Goal: Information Seeking & Learning: Check status

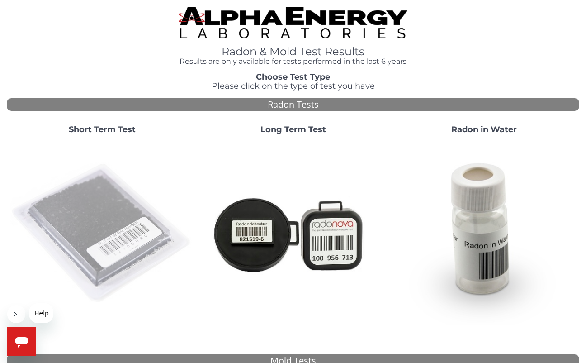
click at [72, 214] on img at bounding box center [102, 233] width 184 height 184
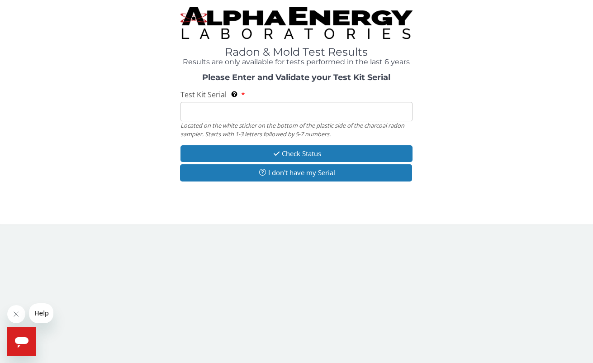
click at [204, 111] on input "Test Kit Serial Located on the white sticker on the bottom of the plastic side …" at bounding box center [295, 111] width 231 height 19
type input "FE471874"
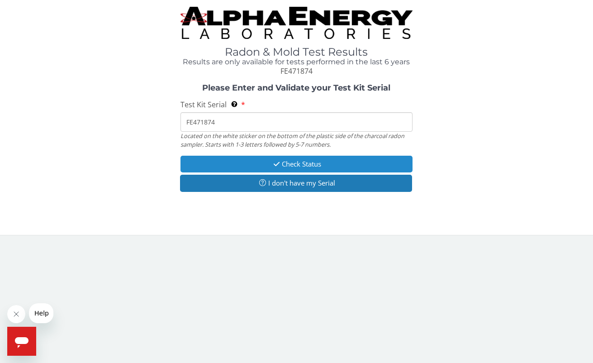
click at [264, 165] on button "Check Status" at bounding box center [295, 164] width 231 height 17
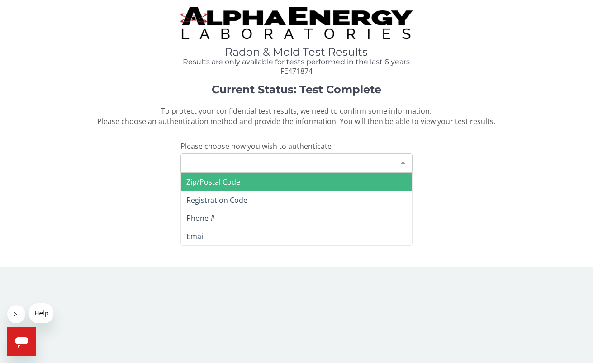
click at [207, 160] on div "Please make a selection" at bounding box center [295, 162] width 231 height 19
click at [222, 178] on span "Zip/Postal Code" at bounding box center [213, 182] width 54 height 10
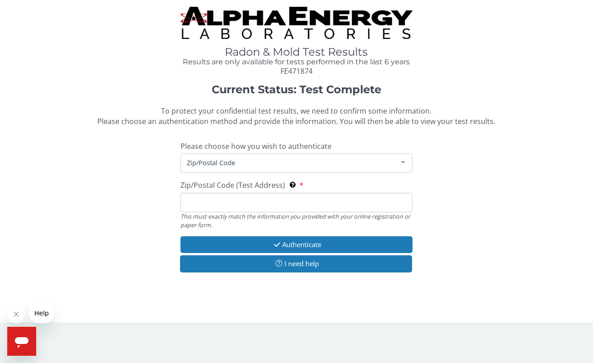
click at [199, 201] on input "Zip/Postal Code (Test Address) This must exactly match the information you prov…" at bounding box center [295, 202] width 231 height 19
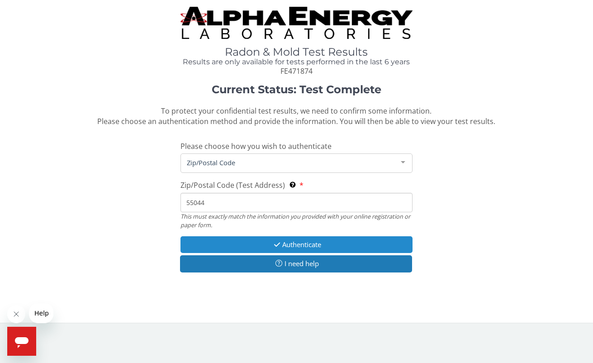
type input "55044"
click at [268, 243] on button "Authenticate" at bounding box center [295, 244] width 231 height 17
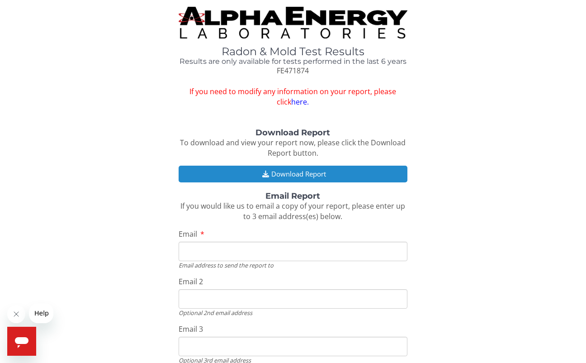
click at [264, 171] on icon "button" at bounding box center [265, 173] width 11 height 7
